Goal: Task Accomplishment & Management: Manage account settings

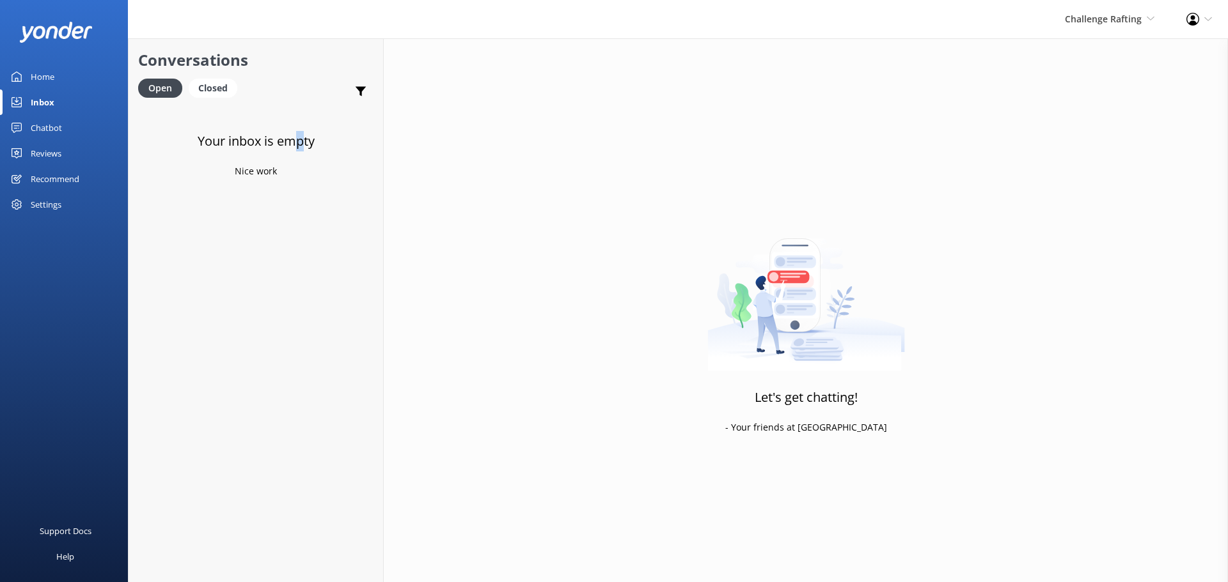
click at [291, 168] on div "Your inbox is empty Nice work" at bounding box center [256, 396] width 254 height 582
click at [283, 171] on div "Your inbox is empty Nice work" at bounding box center [256, 396] width 254 height 582
drag, startPoint x: 274, startPoint y: 171, endPoint x: 231, endPoint y: 174, distance: 42.9
click at [227, 174] on div "Your inbox is empty Nice work" at bounding box center [256, 396] width 254 height 582
click at [610, 152] on div "Let's get chatting! - Your friends at [GEOGRAPHIC_DATA]" at bounding box center [806, 329] width 844 height 582
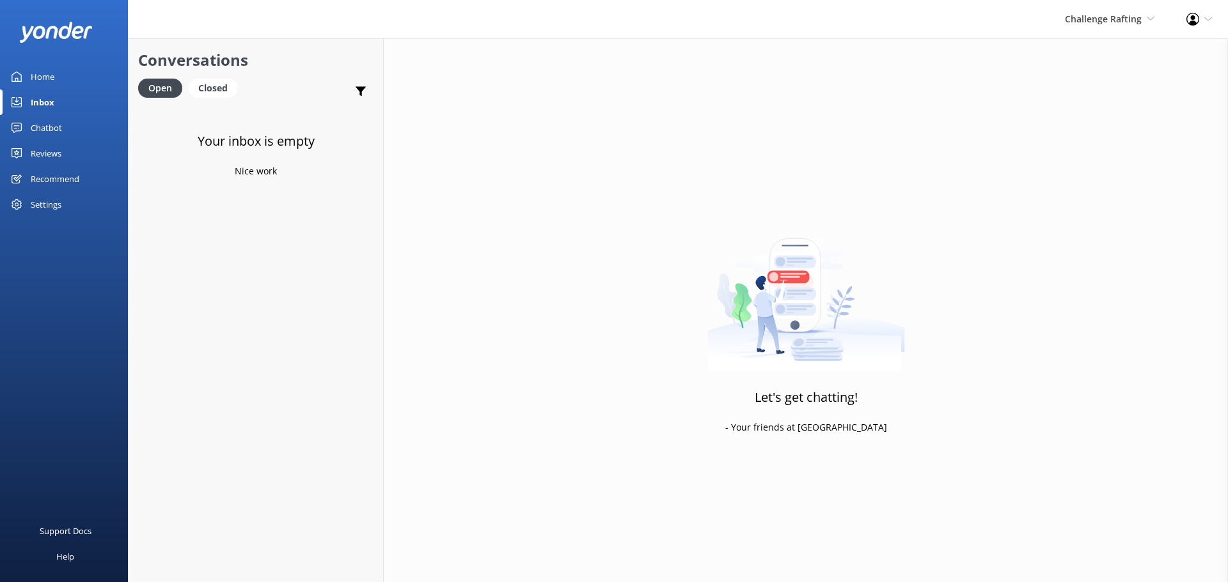
click at [51, 107] on div "Inbox" at bounding box center [43, 103] width 24 height 26
click at [1096, 21] on span "Challenge Rafting" at bounding box center [1103, 19] width 77 height 12
click at [1080, 56] on link "Milford Sound Scenic Flights" at bounding box center [1107, 55] width 128 height 31
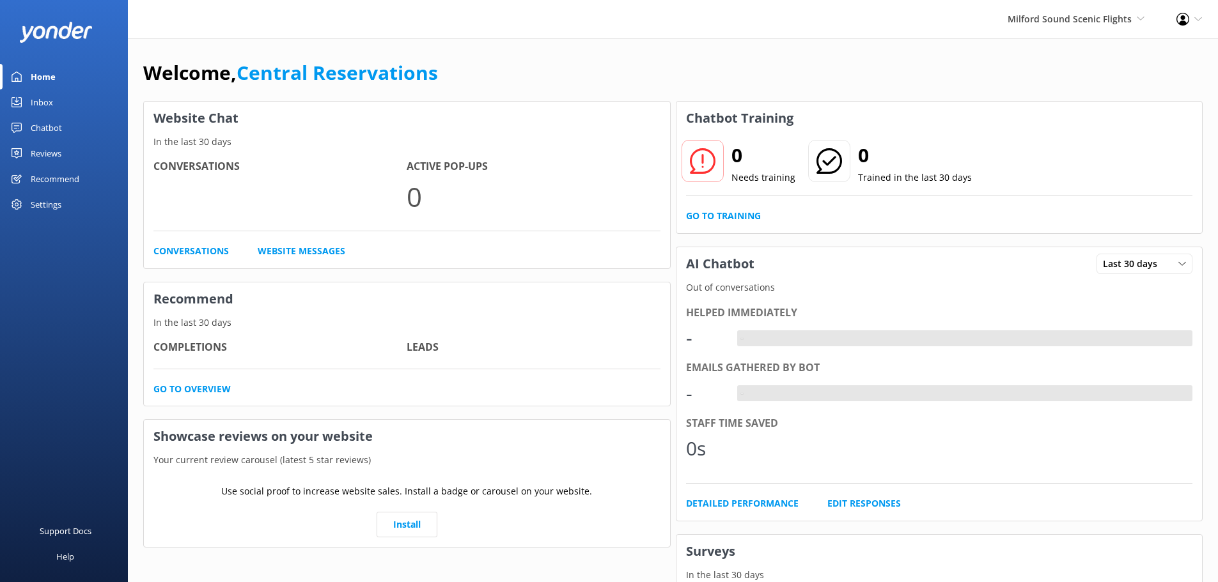
click at [33, 80] on div "Home" at bounding box center [43, 77] width 25 height 26
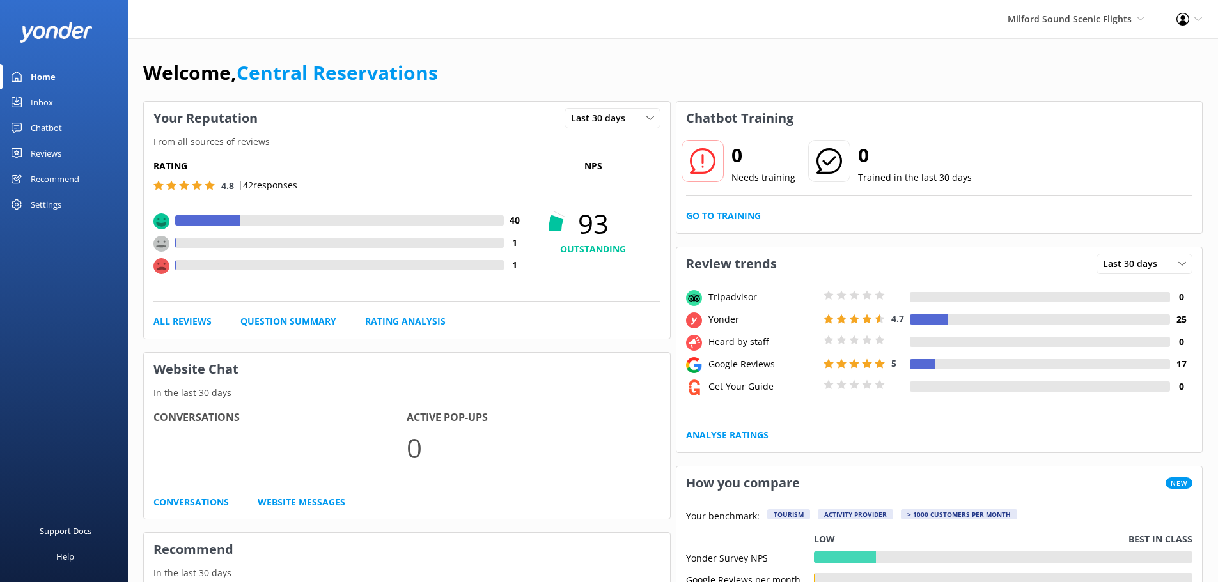
click at [36, 105] on div "Inbox" at bounding box center [42, 103] width 22 height 26
